Goal: Transaction & Acquisition: Book appointment/travel/reservation

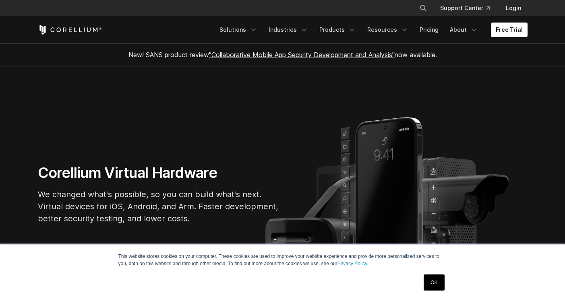
click at [400, 84] on section "Corellium Virtual Hardware We changed what's possible, so you can build what's …" at bounding box center [282, 197] width 565 height 262
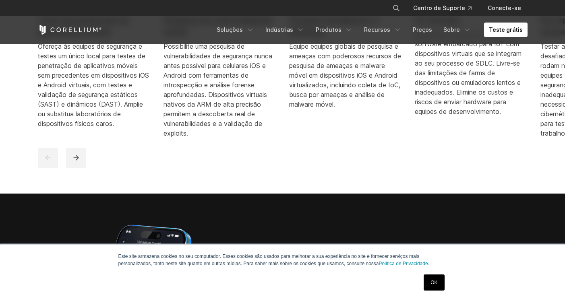
scroll to position [526, 0]
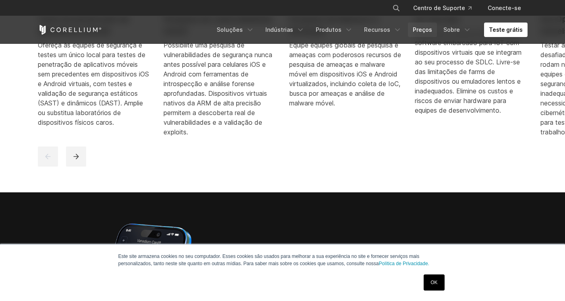
click at [428, 28] on font "Preços" at bounding box center [422, 29] width 19 height 7
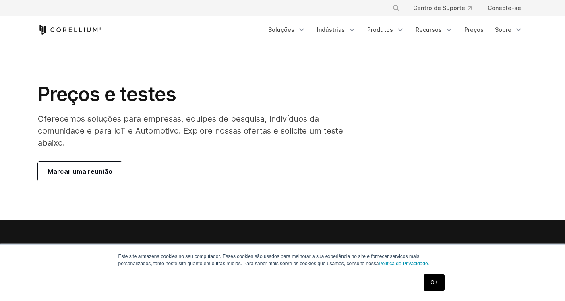
click at [434, 280] on font "OK" at bounding box center [434, 283] width 7 height 6
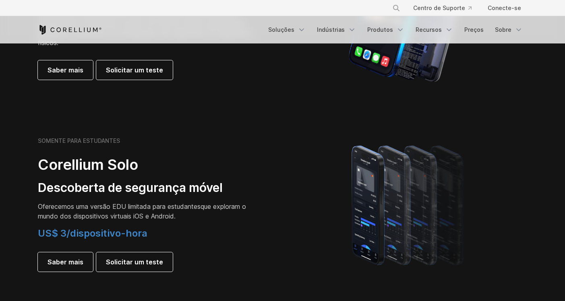
scroll to position [507, 0]
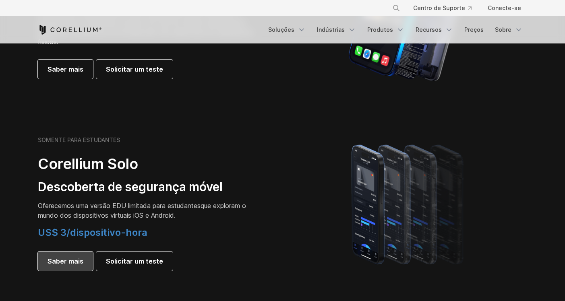
click at [75, 265] on font "Saber mais" at bounding box center [66, 262] width 36 height 10
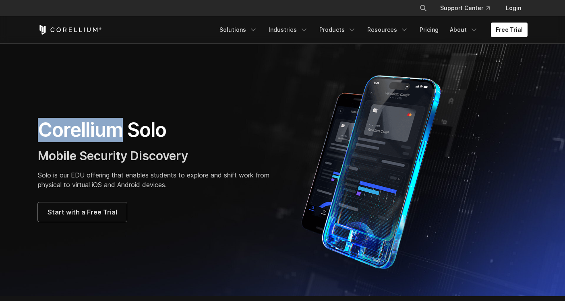
drag, startPoint x: 39, startPoint y: 131, endPoint x: 123, endPoint y: 137, distance: 84.0
click at [123, 137] on h1 "Corellium Solo" at bounding box center [156, 130] width 237 height 24
copy h1 "Corellium"
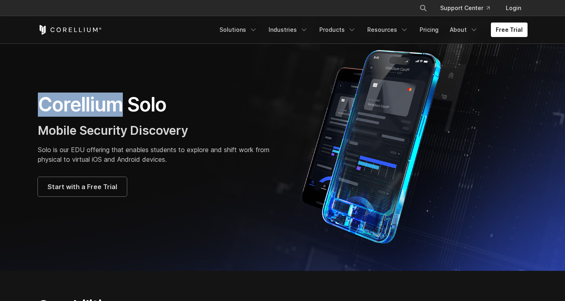
scroll to position [29, 0]
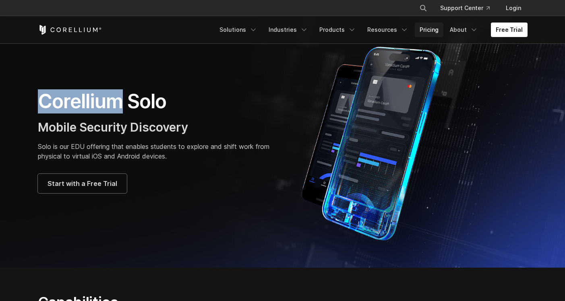
click at [438, 29] on link "Pricing" at bounding box center [429, 30] width 29 height 15
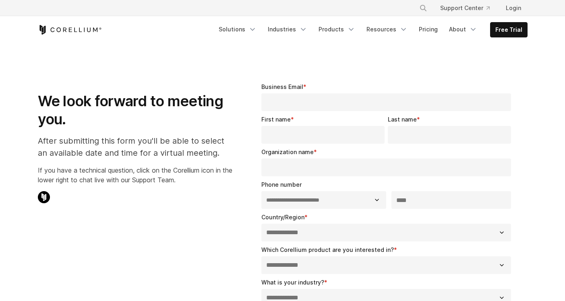
select select "**"
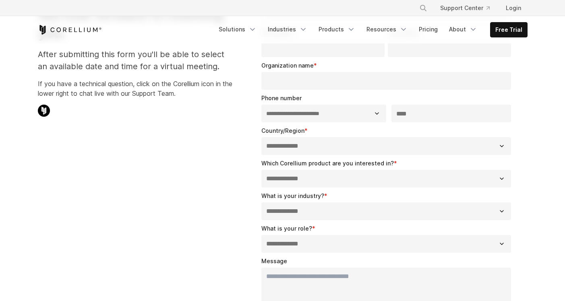
scroll to position [87, 0]
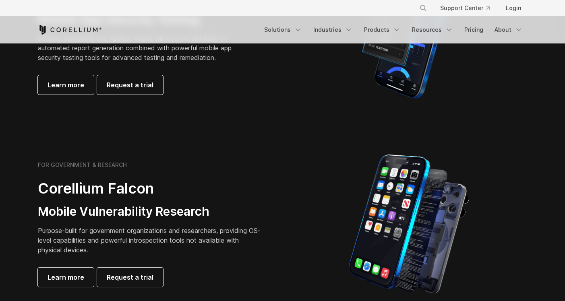
scroll to position [273, 0]
